Goal: Find specific page/section: Find specific page/section

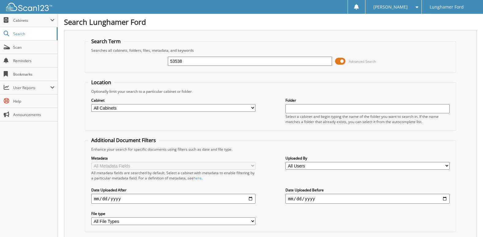
type input "53538"
click at [252, 109] on select "All Cabinets ACCOUNTS PAYABLE ACCOUNTS RECEIVABLE ACH BANK REC CAR DEALS - AUTO…" at bounding box center [173, 108] width 164 height 8
select select "42245"
click at [91, 104] on select "All Cabinets ACCOUNTS PAYABLE ACCOUNTS RECEIVABLE ACH BANK REC CAR DEALS - AUTO…" at bounding box center [173, 108] width 164 height 8
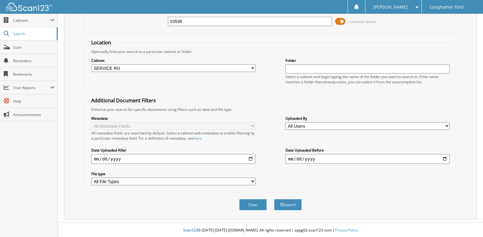
scroll to position [41, 0]
click at [288, 201] on button "Search" at bounding box center [288, 203] width 28 height 11
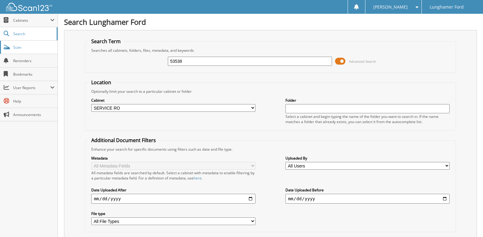
click at [27, 45] on span "Scan" at bounding box center [33, 47] width 41 height 5
